Goal: Find specific page/section: Find specific page/section

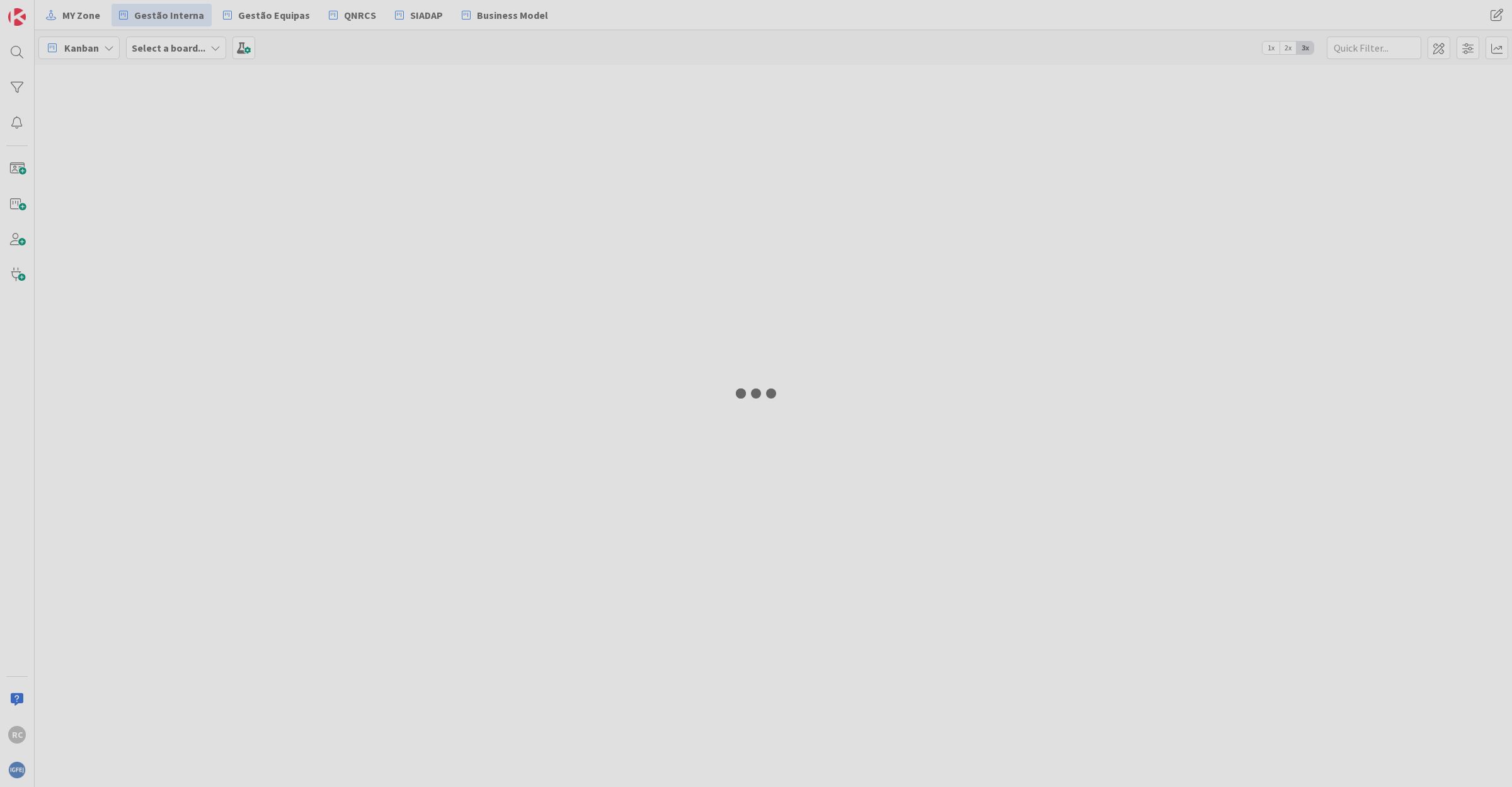
type input "ibm"
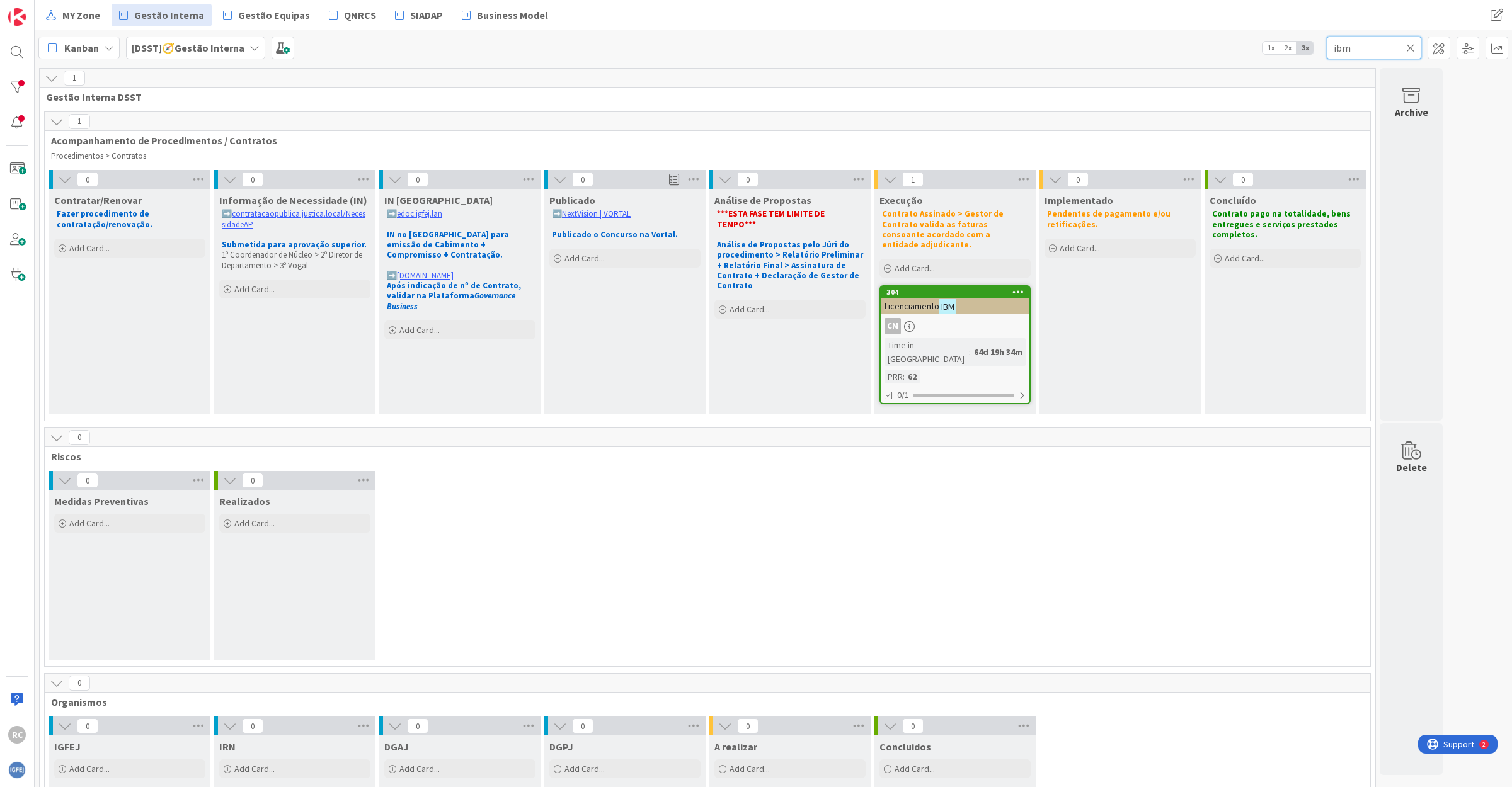
click at [1358, 43] on input "ibm" at bounding box center [1374, 47] width 94 height 23
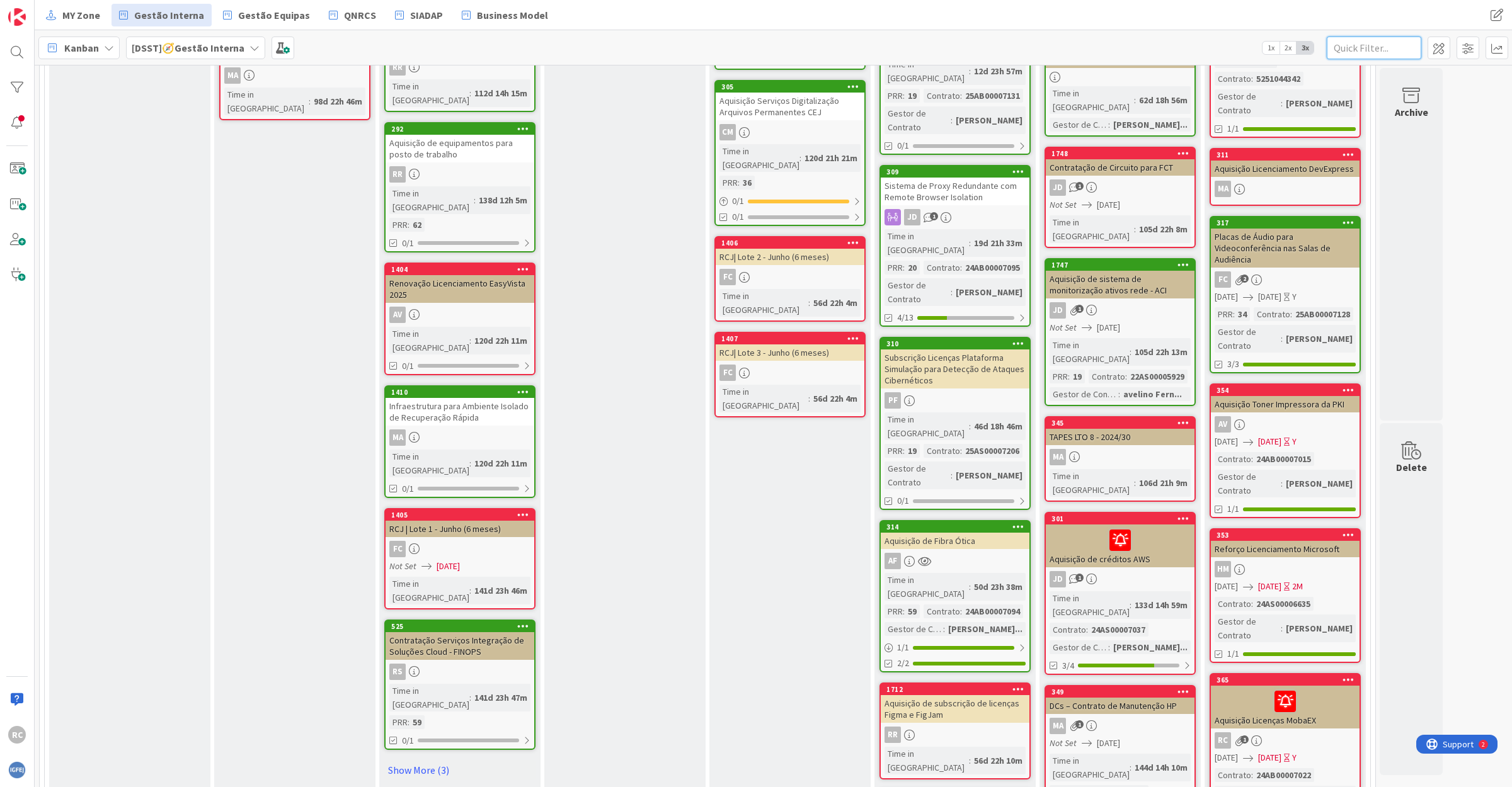
scroll to position [866, 0]
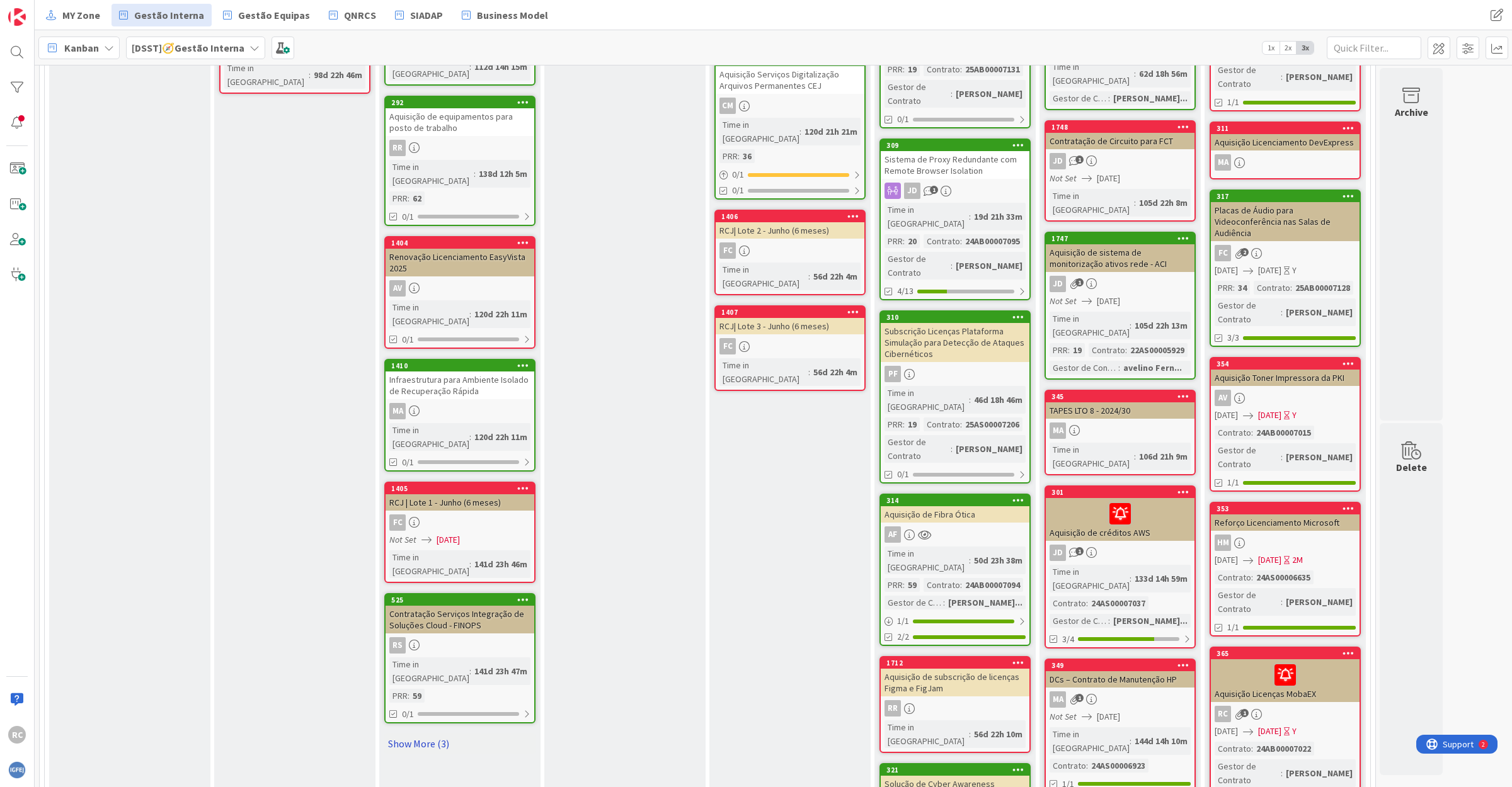
click at [420, 734] on link "Show More (3)" at bounding box center [460, 744] width 151 height 20
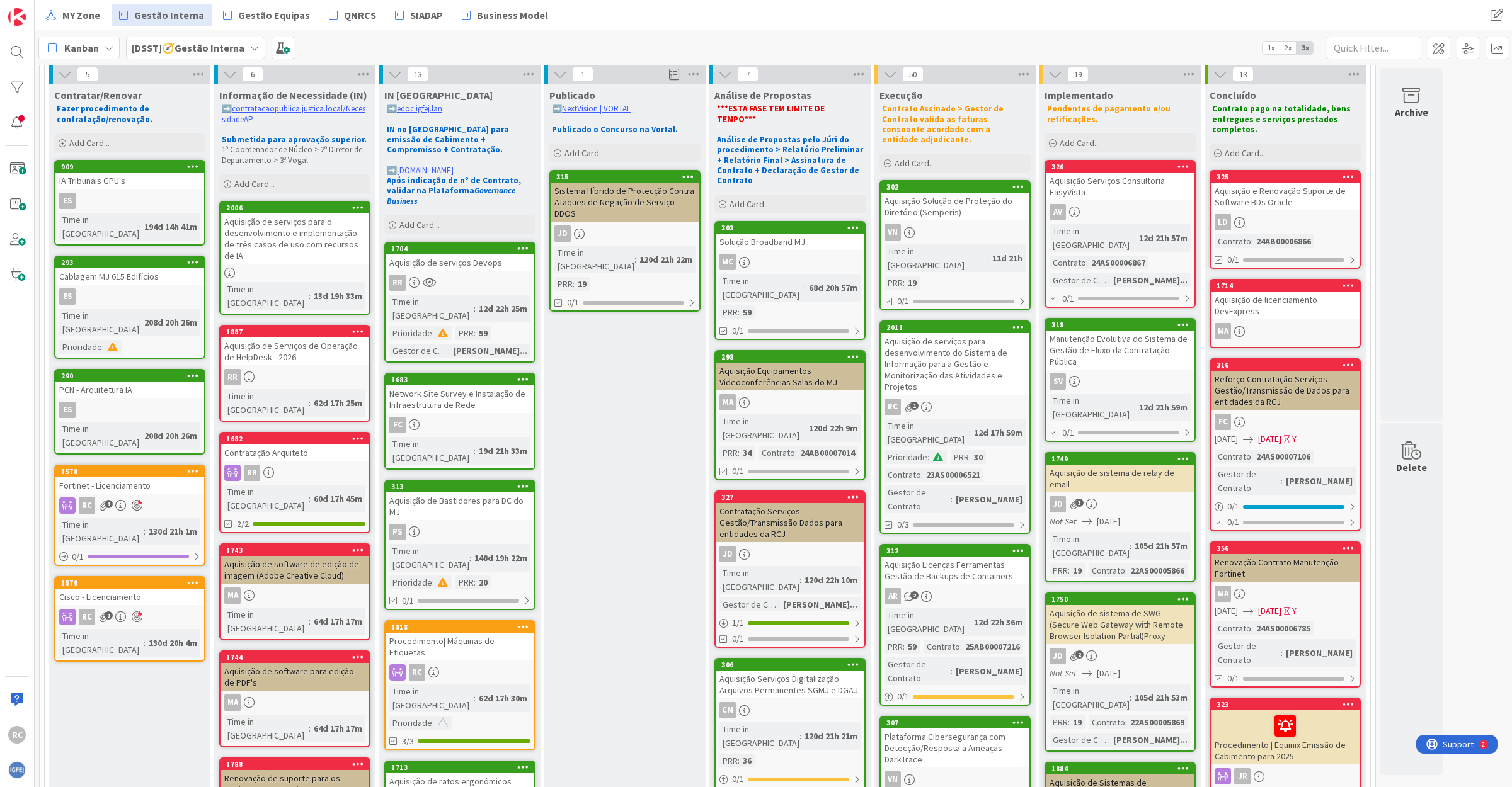
scroll to position [79, 0]
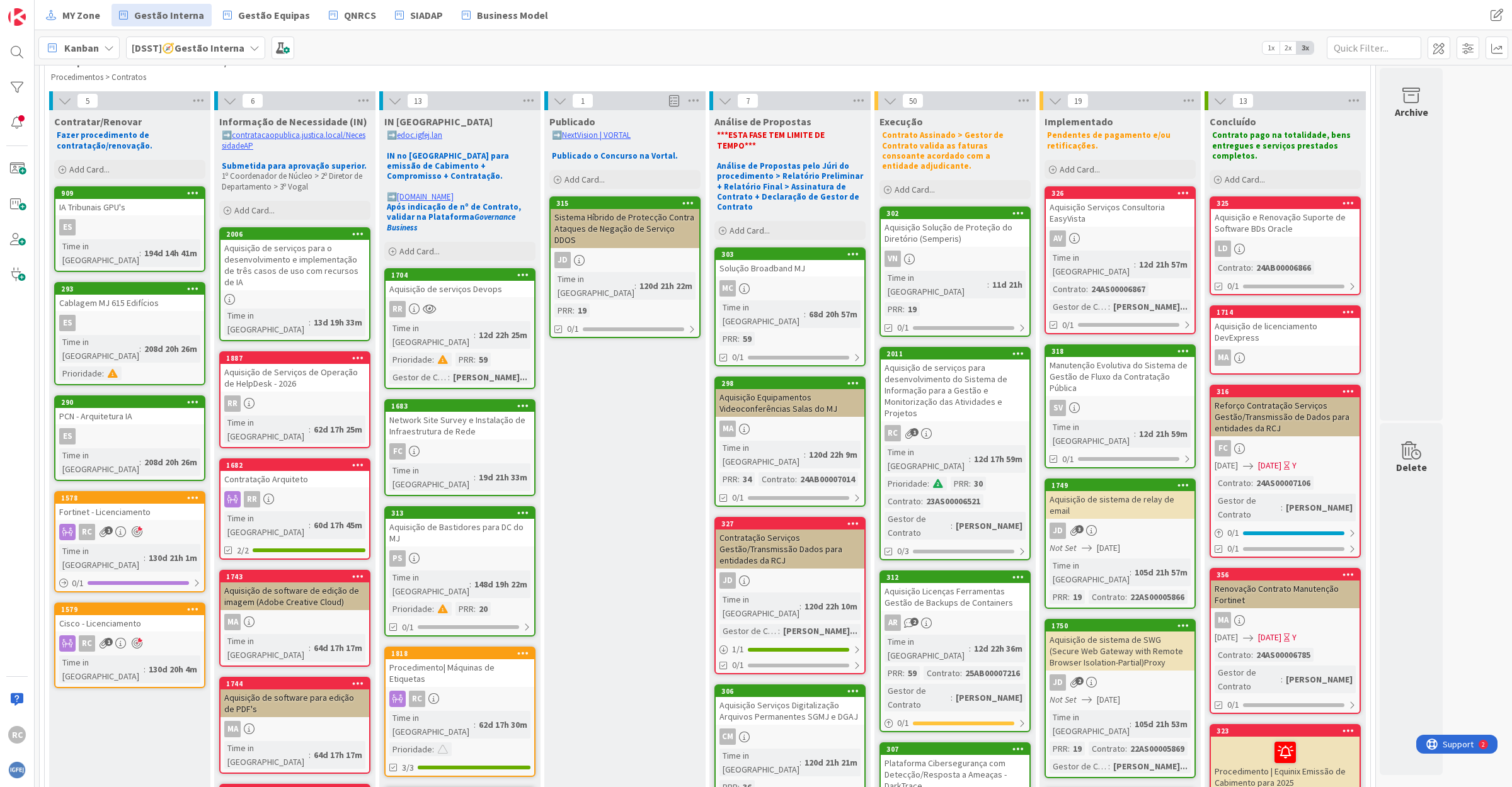
click at [304, 471] on div "Contratação Arquiteto" at bounding box center [294, 479] width 149 height 16
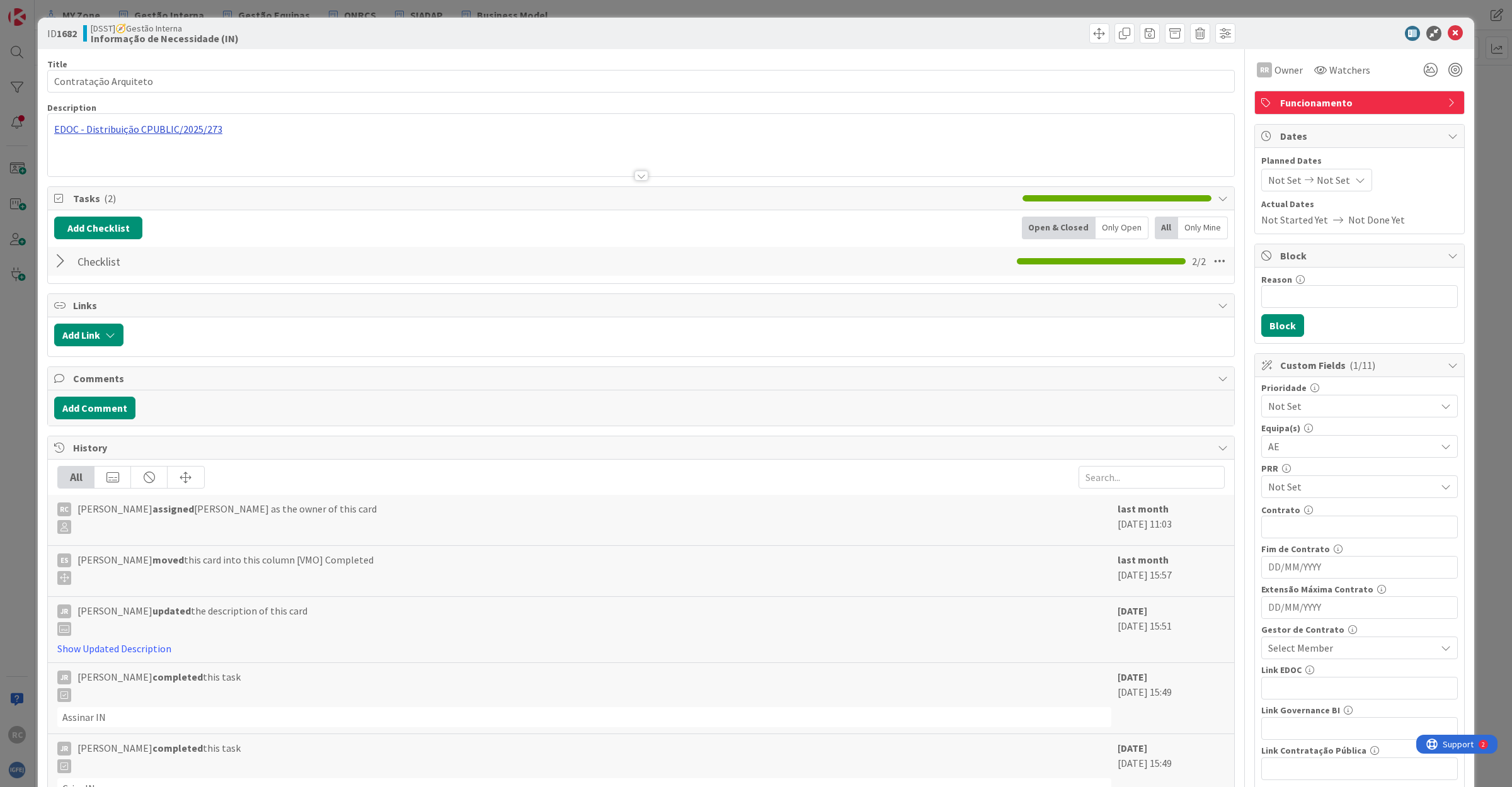
click at [150, 130] on div "EDOC - Distribuição CPUBLIC/2025/273" at bounding box center [641, 146] width 1186 height 63
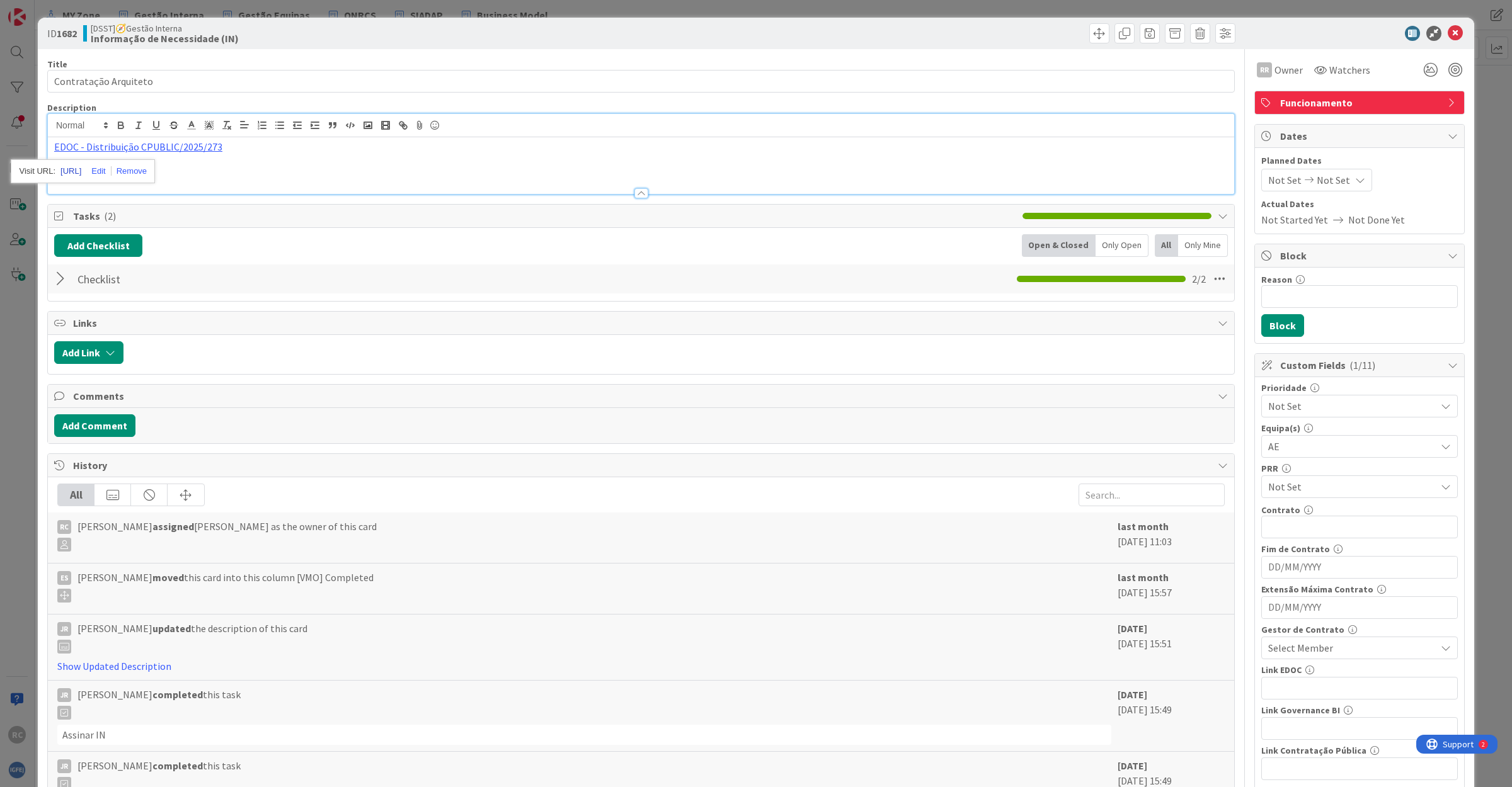
click at [81, 164] on link "[URL]" at bounding box center [71, 171] width 21 height 16
click at [1448, 27] on icon at bounding box center [1455, 33] width 15 height 15
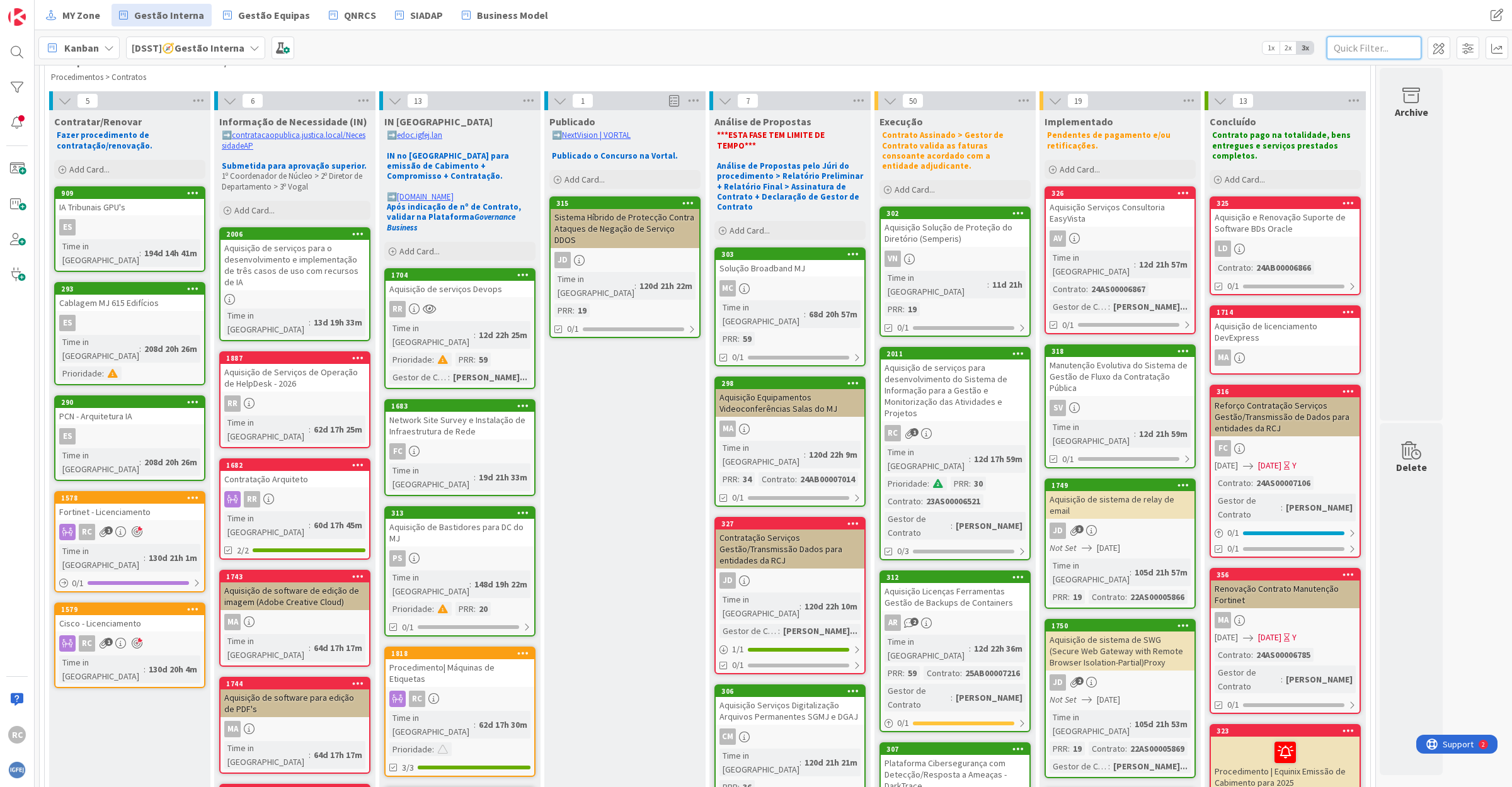
click at [1352, 42] on input "text" at bounding box center [1374, 47] width 94 height 23
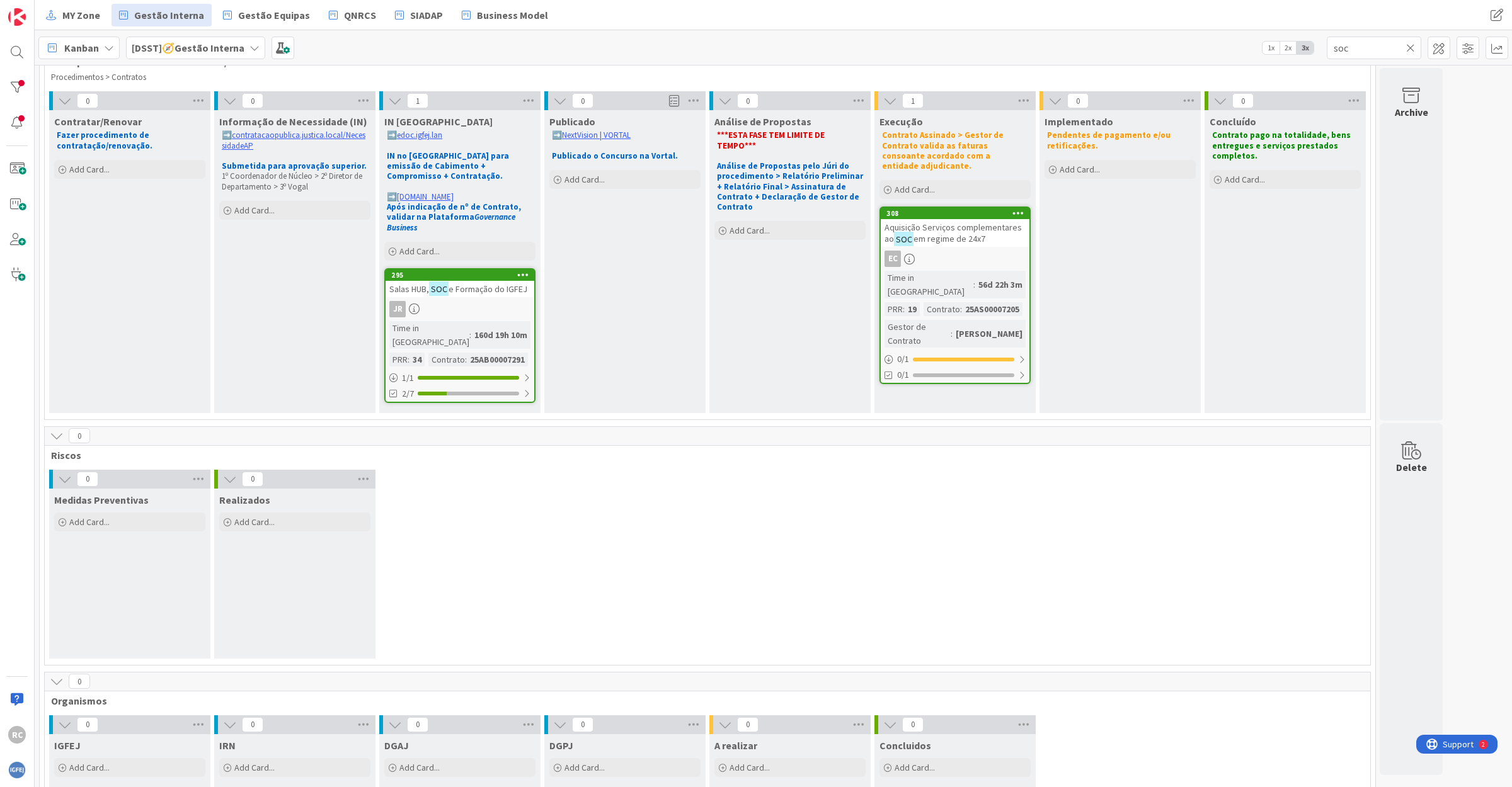
click at [440, 287] on div "295 Salas HUB, SOC e Formação do IGFEJ JR Time in Column : 160d 19h 10m PRR : 3…" at bounding box center [460, 336] width 151 height 135
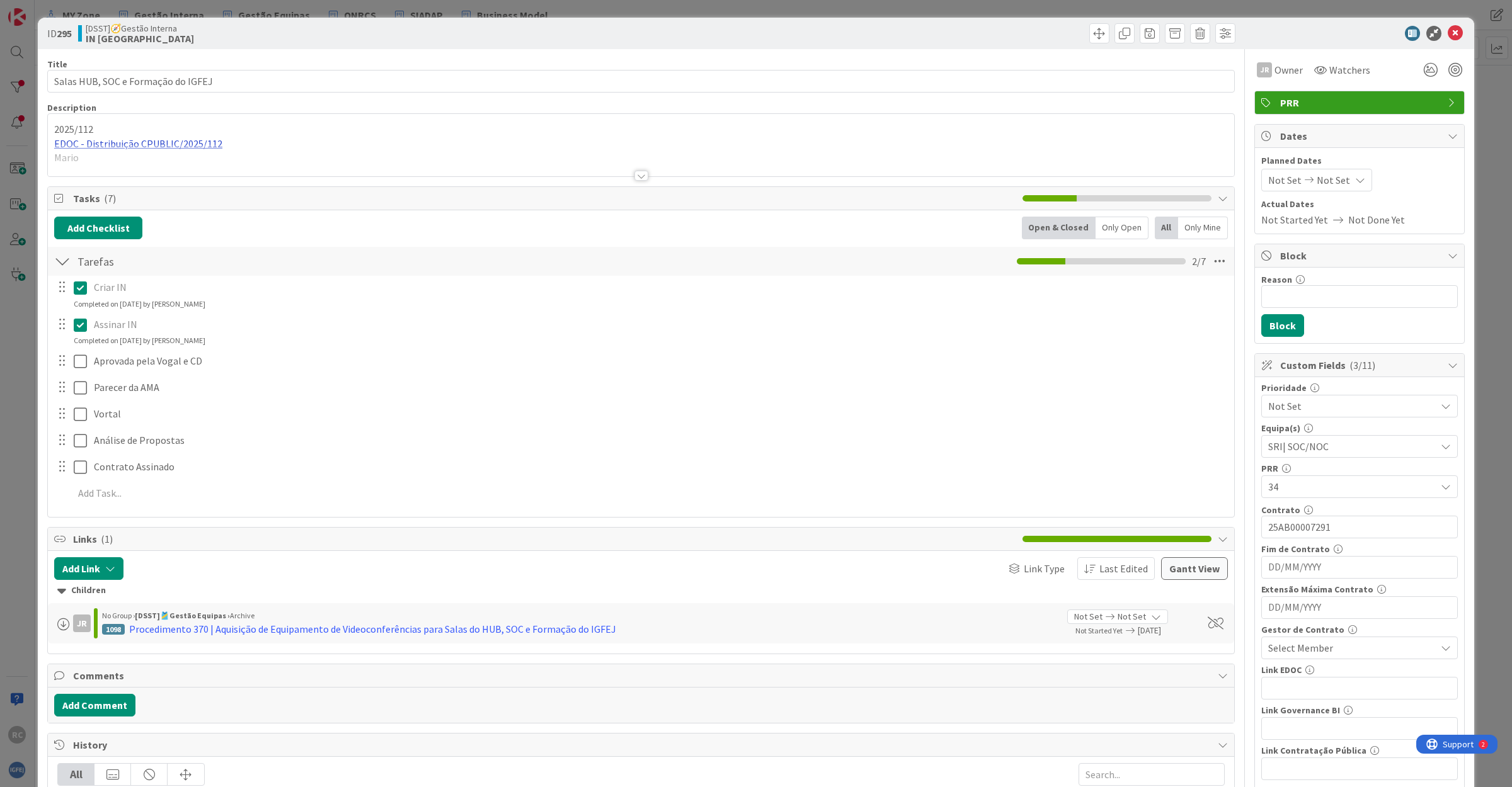
click at [172, 144] on div "2025/112 EDOC - Distribuição CPUBLIC/2025/112 Mario" at bounding box center [641, 148] width 1186 height 56
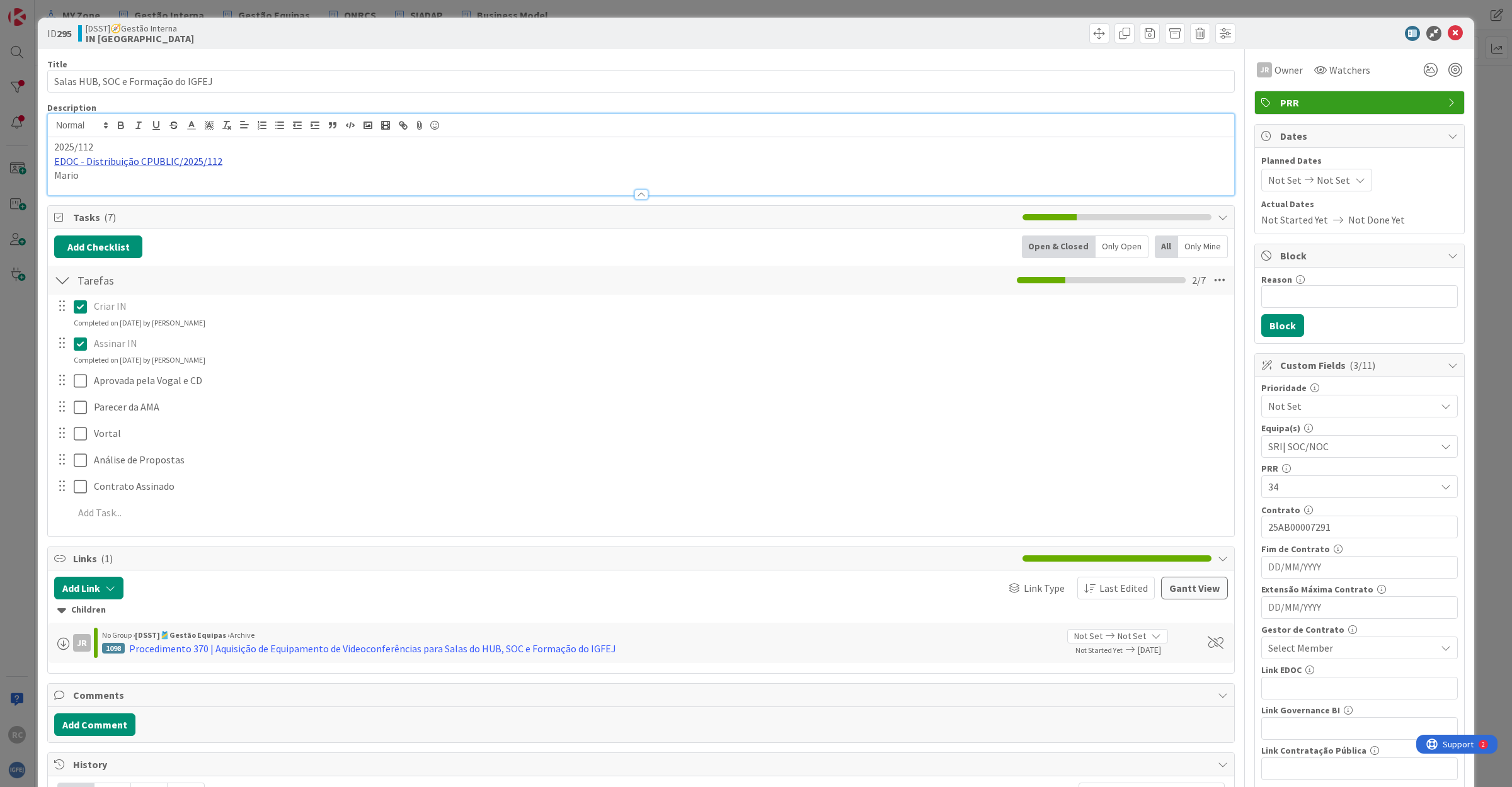
click at [162, 164] on link "EDOC - Distribuição CPUBLIC/2025/112" at bounding box center [138, 162] width 168 height 13
click at [81, 186] on link "[URL]" at bounding box center [71, 186] width 21 height 16
click at [1448, 34] on icon at bounding box center [1455, 33] width 15 height 15
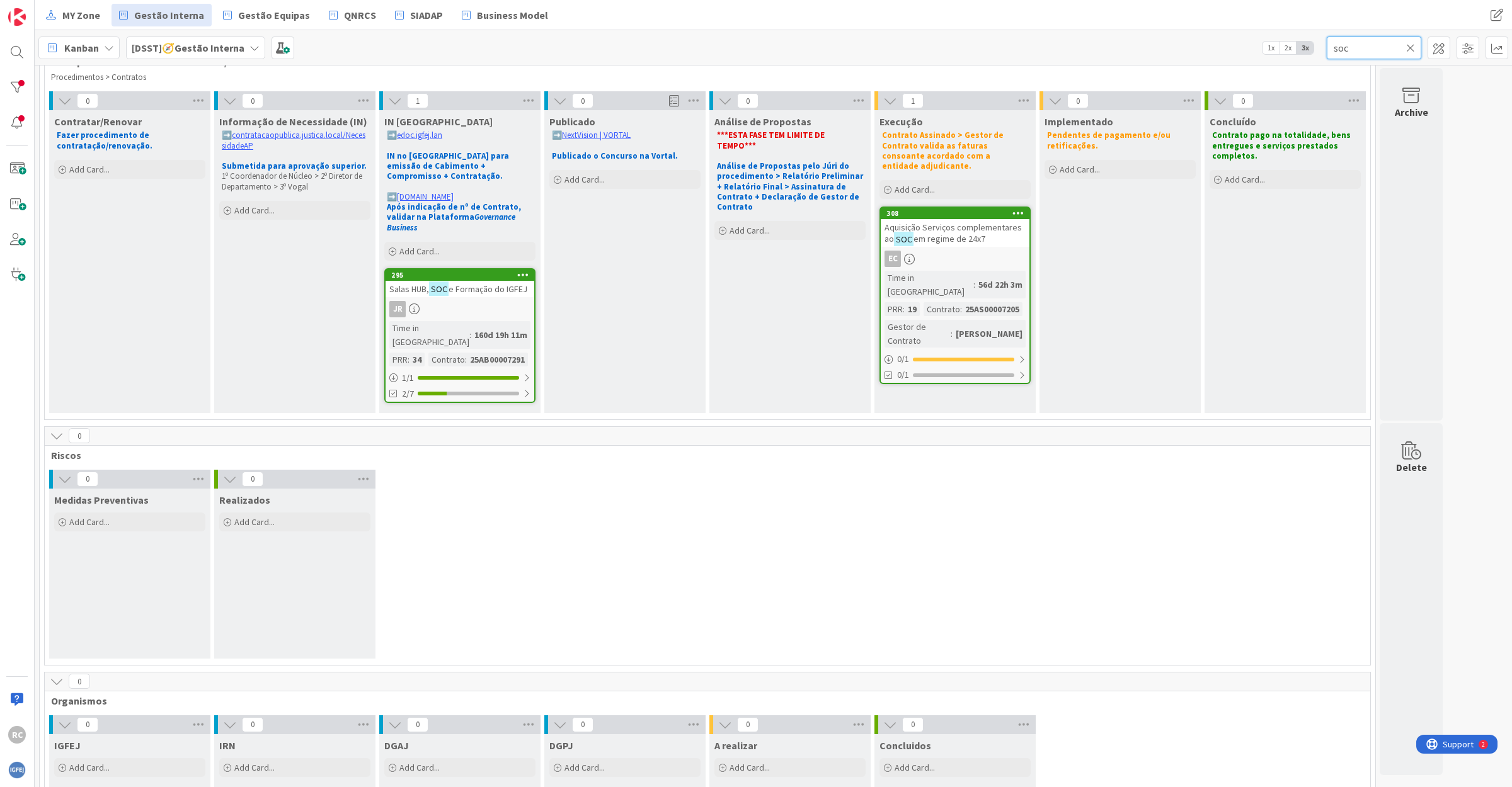
click at [1376, 47] on input "soc" at bounding box center [1374, 47] width 94 height 23
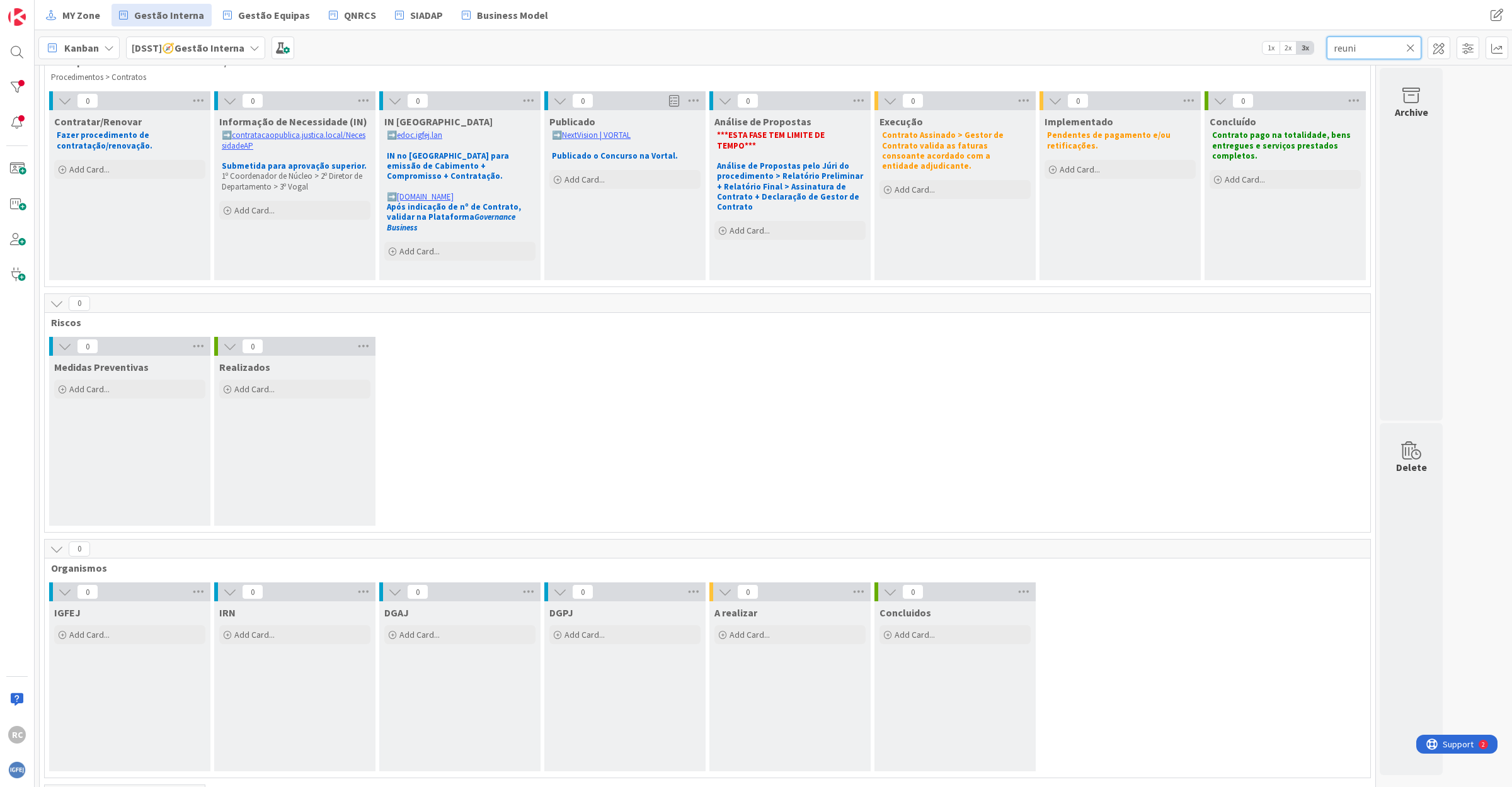
click at [1342, 51] on input "reuni" at bounding box center [1374, 47] width 94 height 23
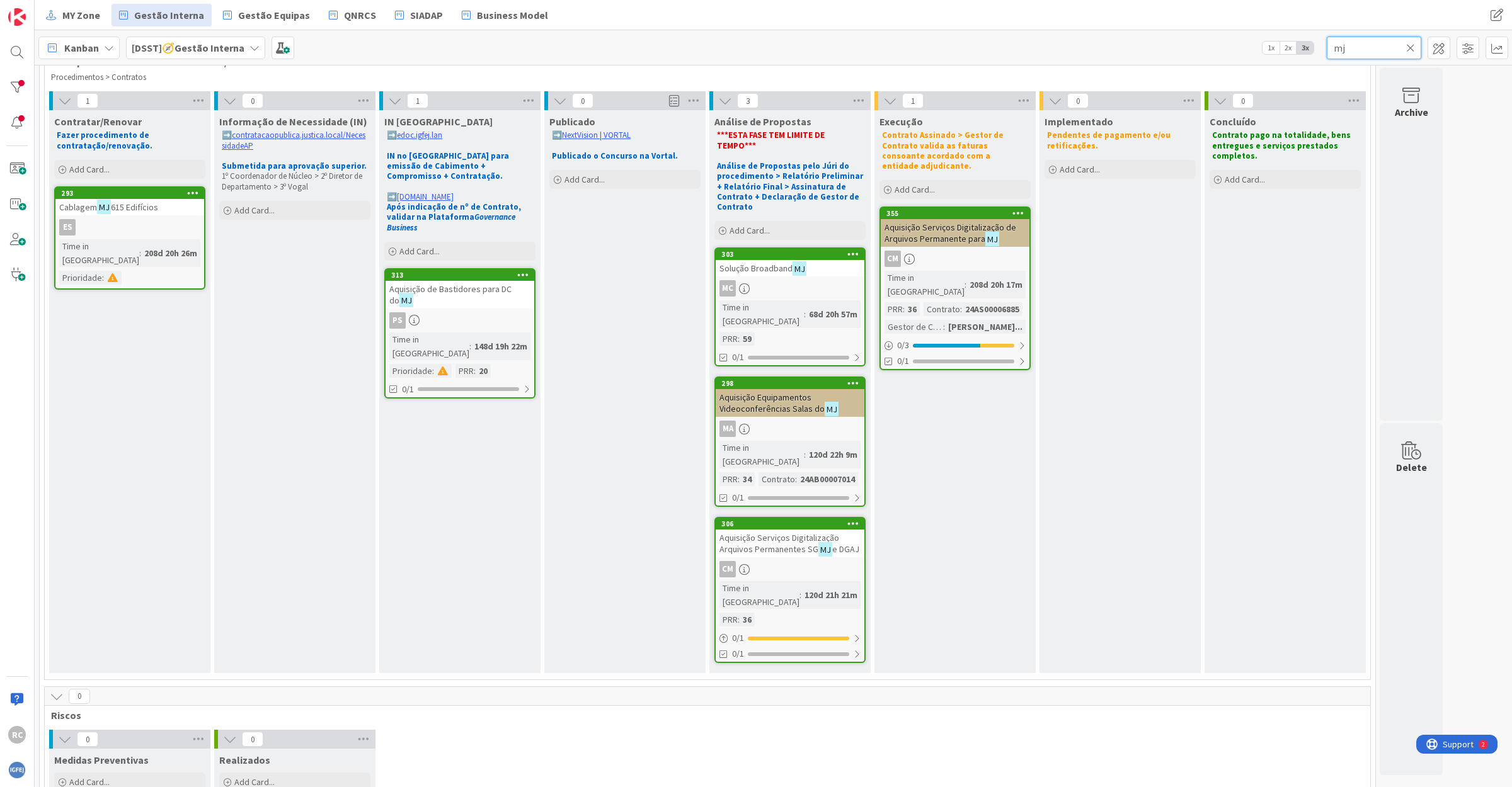
type input "mj"
click at [791, 420] on div "MA" at bounding box center [790, 428] width 149 height 16
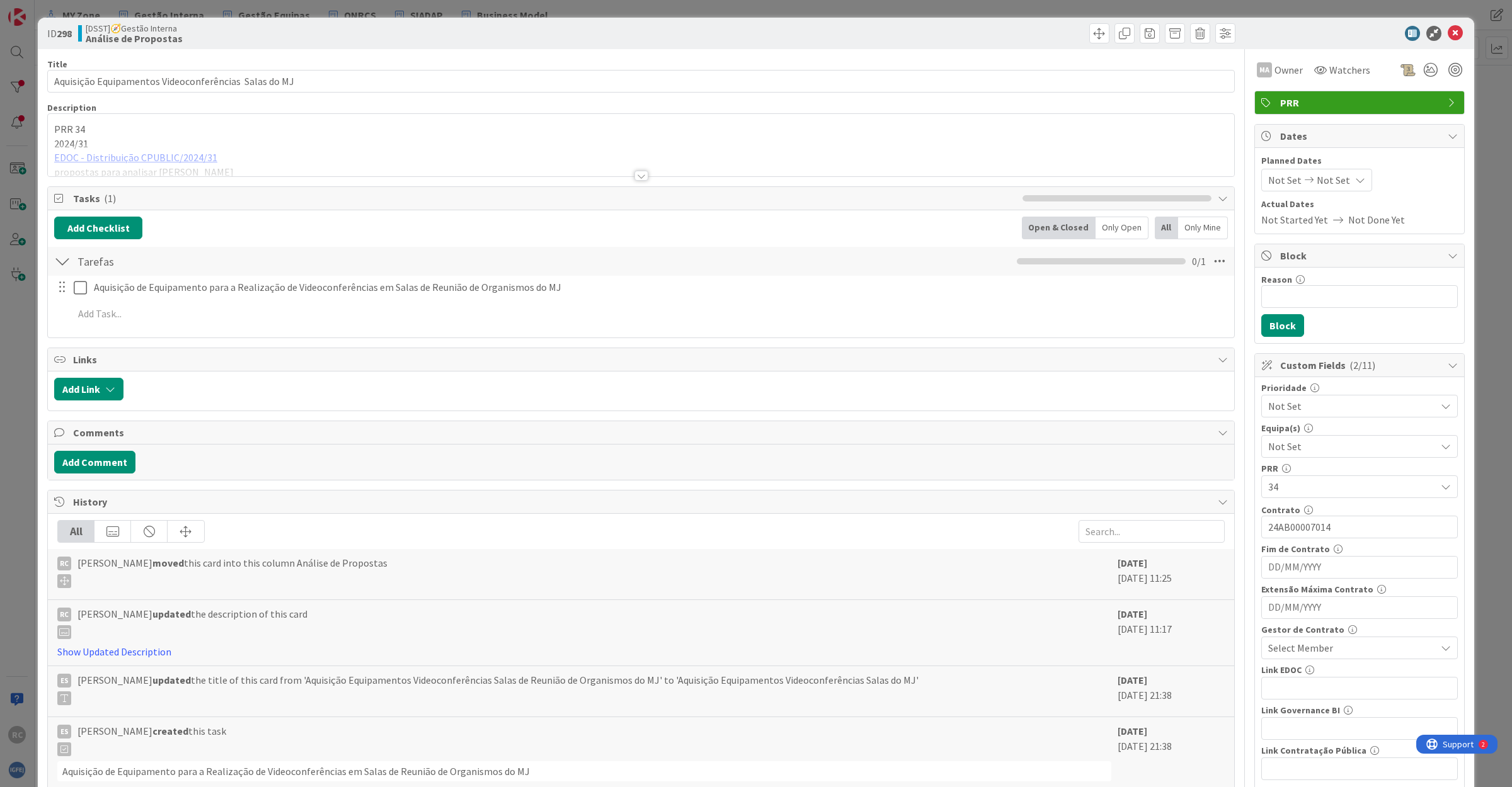
click at [123, 155] on div at bounding box center [641, 160] width 1186 height 32
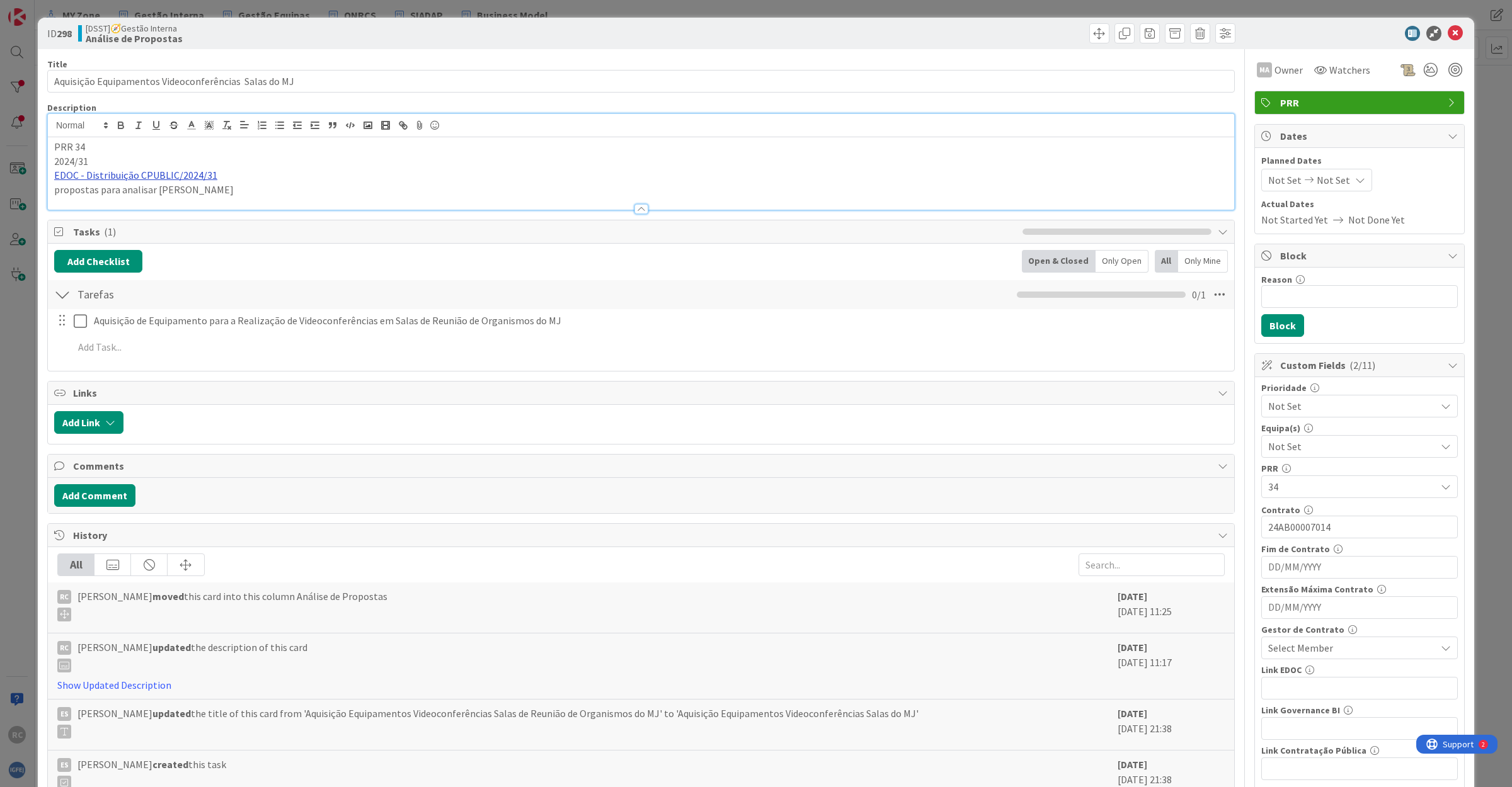
click at [159, 175] on link "EDOC - Distribuição CPUBLIC/2024/31" at bounding box center [135, 175] width 163 height 13
click at [79, 196] on link "[URL]" at bounding box center [68, 200] width 21 height 16
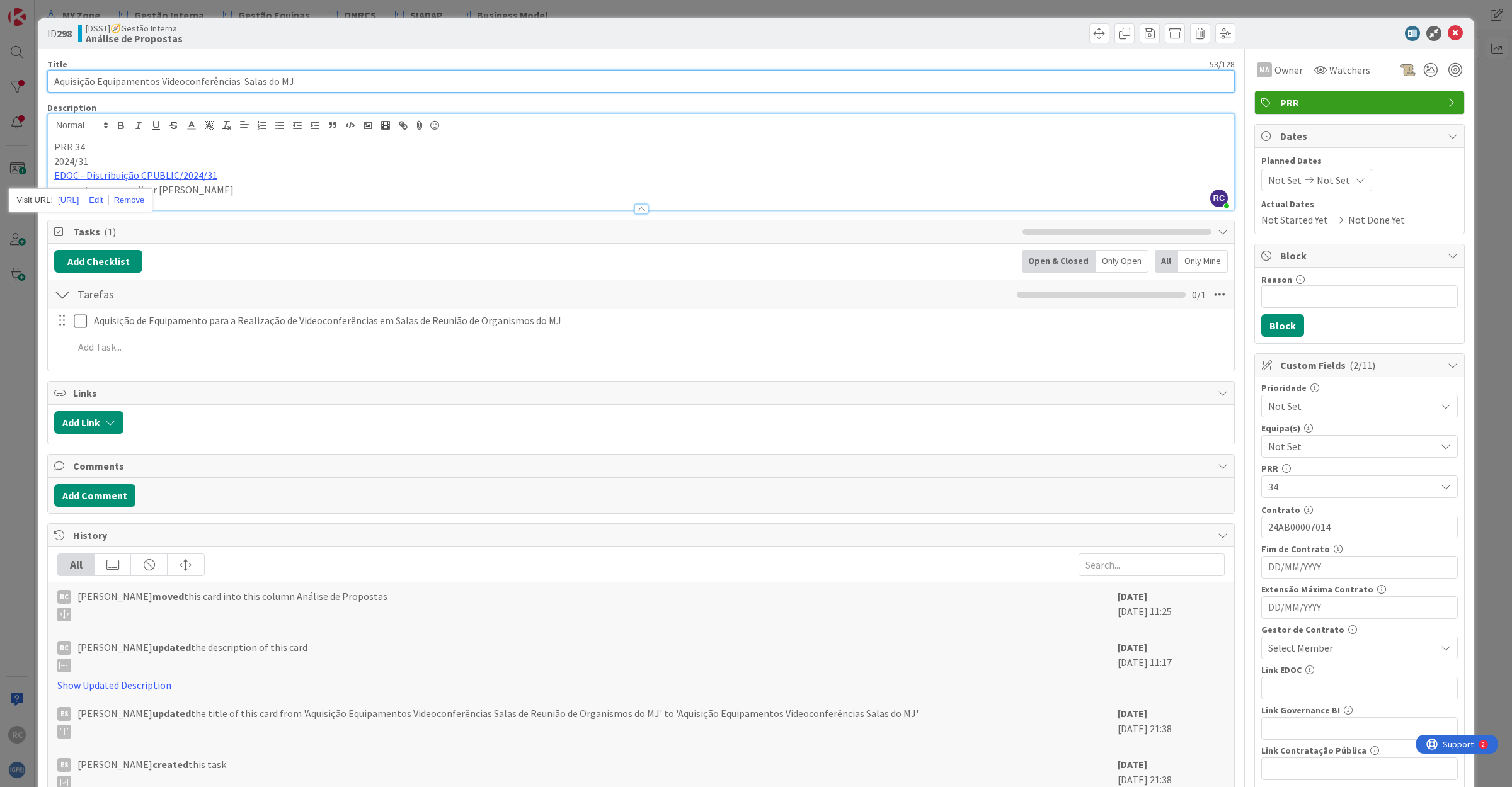
drag, startPoint x: 312, startPoint y: 79, endPoint x: -40, endPoint y: 82, distance: 352.0
click at [0, 82] on html "RC MY Zone Gestão Interna Gestão Equipas QNRCS SIADAP Business Model MY Zone Ge…" at bounding box center [756, 393] width 1512 height 787
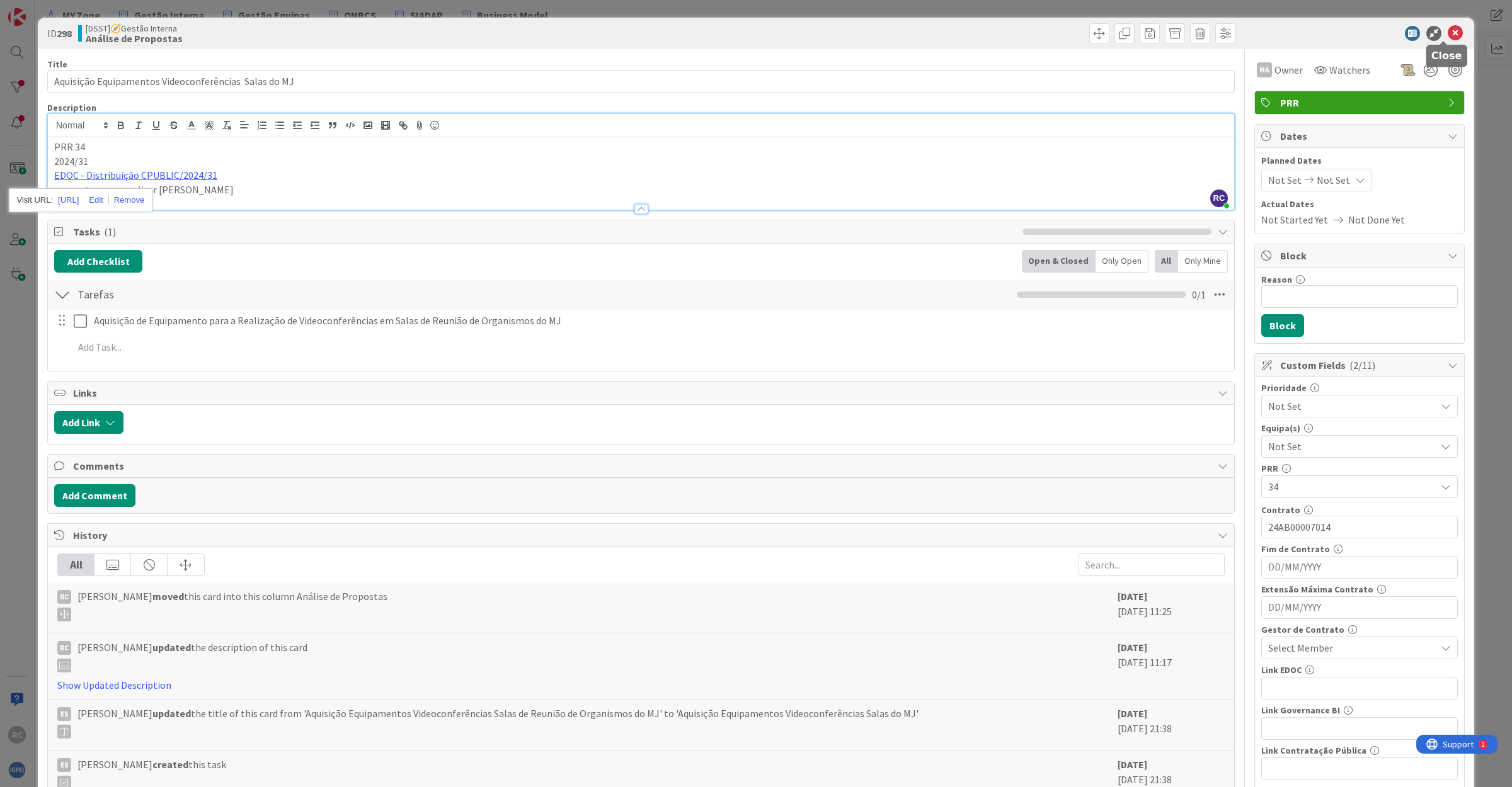
click at [1448, 27] on icon at bounding box center [1455, 33] width 15 height 15
